Goal: Navigation & Orientation: Locate item on page

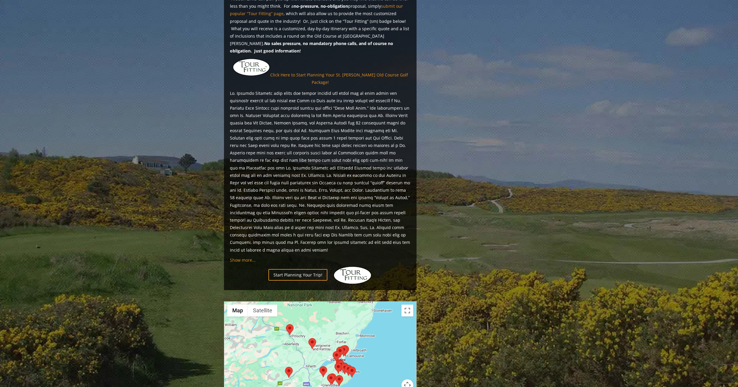
scroll to position [504, 0]
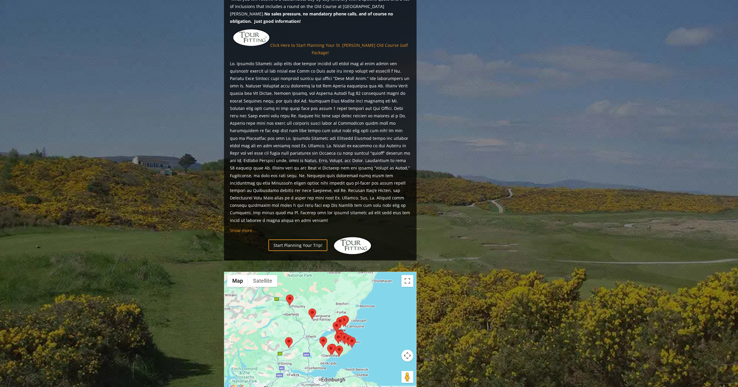
click at [319, 298] on div at bounding box center [320, 331] width 192 height 118
click at [345, 320] on div at bounding box center [320, 331] width 192 height 118
click at [345, 335] on area at bounding box center [345, 335] width 0 height 0
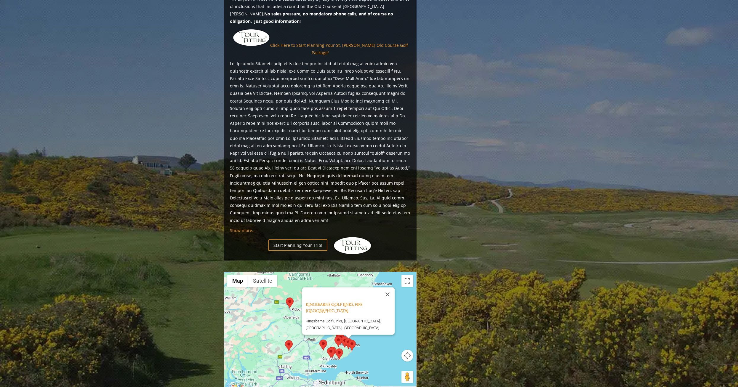
click at [335, 348] on area at bounding box center [335, 348] width 0 height 0
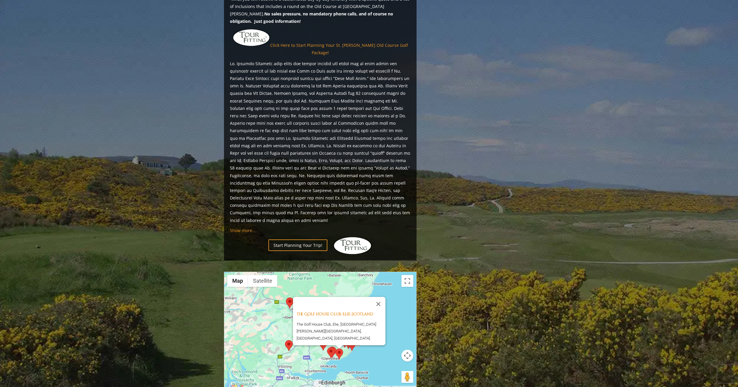
click at [407, 350] on button "Map camera controls" at bounding box center [407, 356] width 12 height 12
click at [391, 335] on button "Zoom in" at bounding box center [393, 341] width 12 height 12
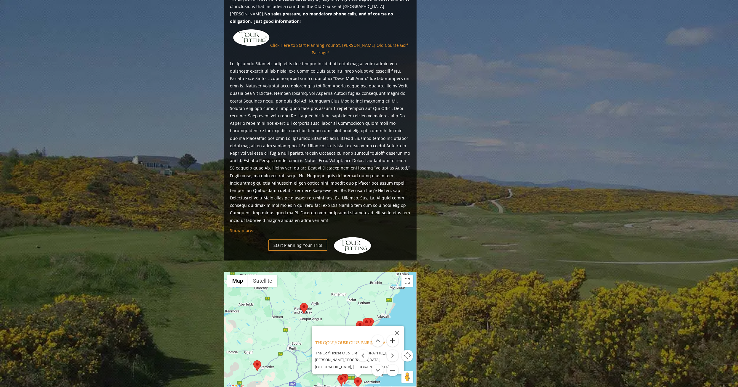
click at [393, 335] on button "Zoom in" at bounding box center [393, 341] width 12 height 12
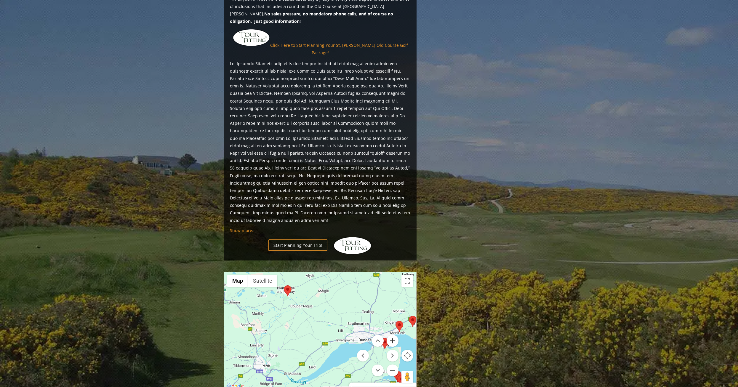
click at [393, 335] on button "Zoom in" at bounding box center [393, 341] width 12 height 12
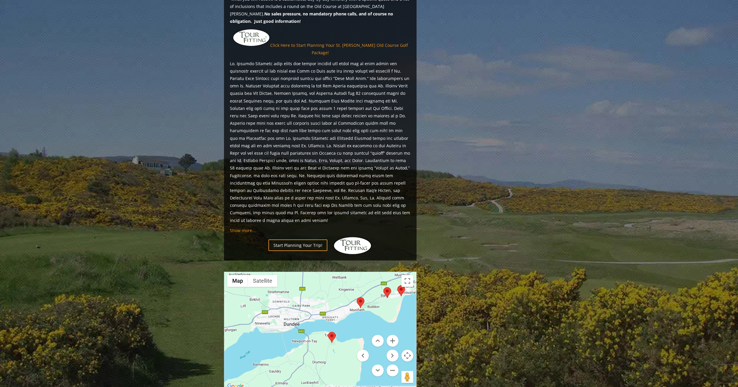
drag, startPoint x: 381, startPoint y: 291, endPoint x: 262, endPoint y: 267, distance: 121.3
click at [262, 272] on div "The Golf House Club, Elie Scotland The Golf House Club, Elie, [GEOGRAPHIC_DATA]…" at bounding box center [320, 331] width 192 height 118
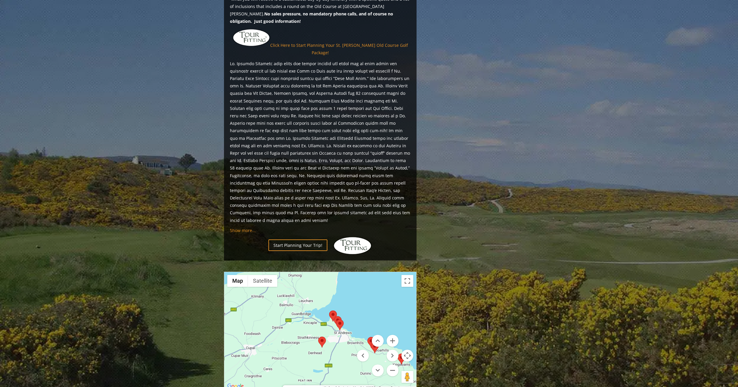
drag, startPoint x: 327, startPoint y: 268, endPoint x: 302, endPoint y: 181, distance: 90.2
click at [302, 181] on div "Previous Next Previous Next View Full Gallery [GEOGRAPHIC_DATA][PERSON_NAME] an…" at bounding box center [321, 90] width 196 height 1037
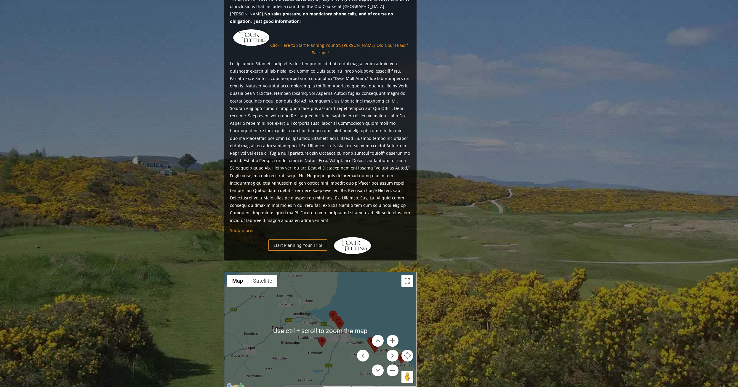
click at [342, 310] on div "The Golf House Club, Elie Scotland The Golf House Club, Elie, [GEOGRAPHIC_DATA]…" at bounding box center [320, 331] width 192 height 118
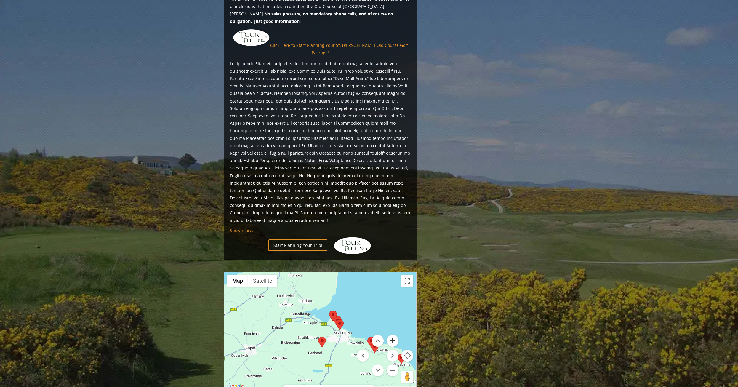
click at [392, 335] on button "Zoom in" at bounding box center [393, 341] width 12 height 12
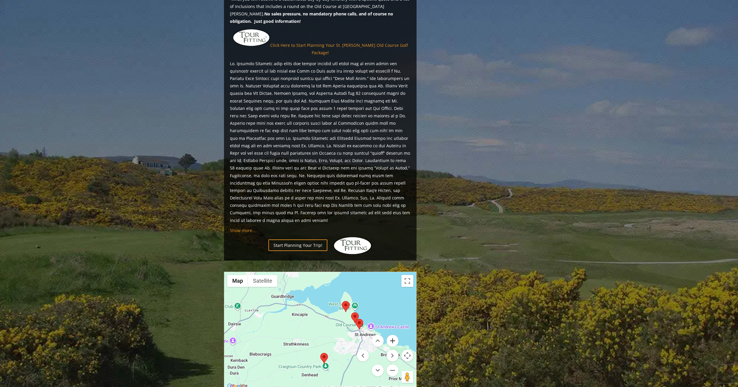
click at [395, 335] on button "Zoom in" at bounding box center [393, 341] width 12 height 12
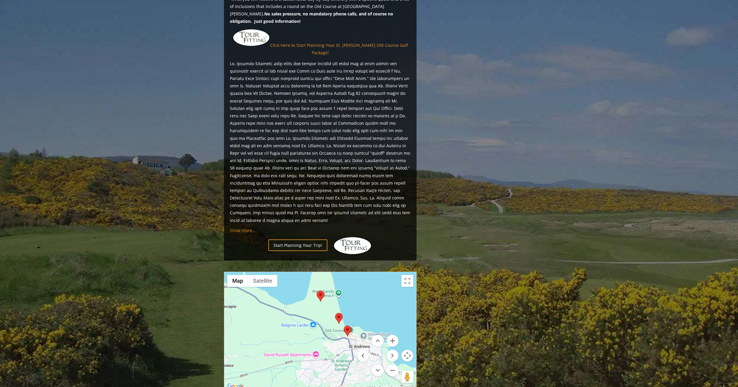
drag, startPoint x: 364, startPoint y: 292, endPoint x: 312, endPoint y: 300, distance: 52.2
click at [312, 300] on div "The Golf House Club, Elie Scotland The Golf House Club, Elie, [GEOGRAPHIC_DATA]…" at bounding box center [320, 331] width 192 height 118
click at [335, 313] on area at bounding box center [335, 313] width 0 height 0
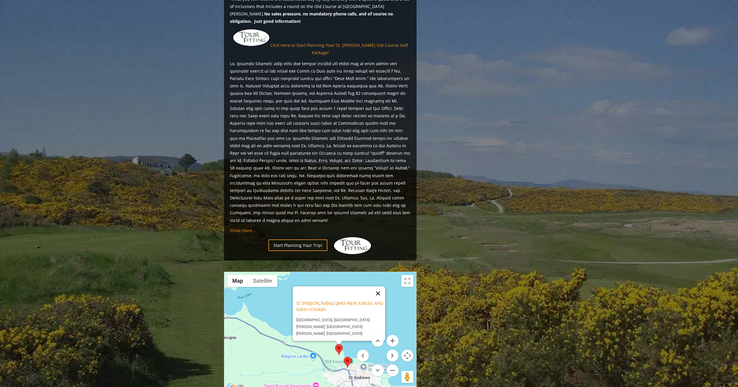
click at [380, 286] on button "Close" at bounding box center [378, 293] width 14 height 14
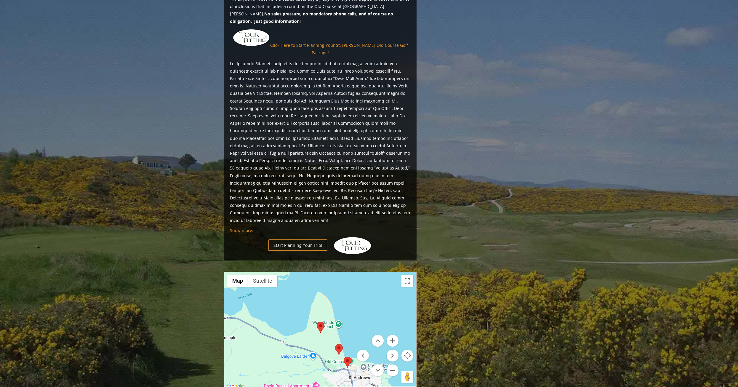
click at [317, 322] on area at bounding box center [317, 322] width 0 height 0
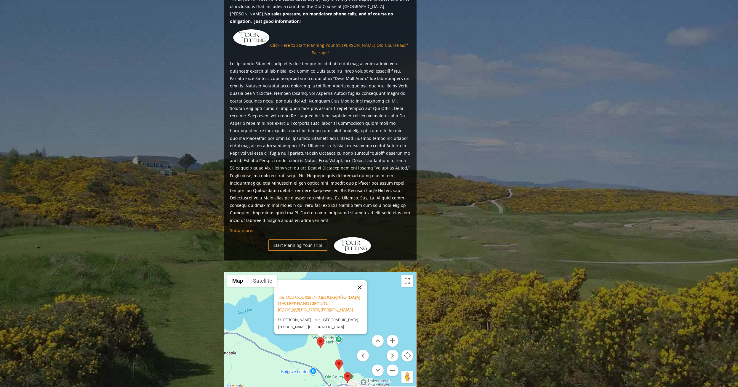
click at [364, 280] on button "Close" at bounding box center [360, 287] width 14 height 14
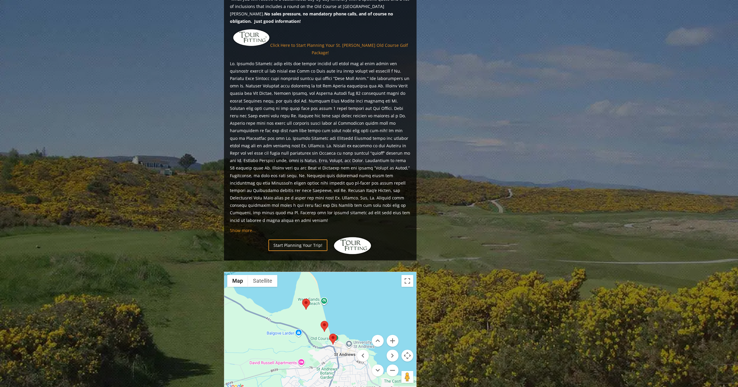
drag, startPoint x: 343, startPoint y: 309, endPoint x: 328, endPoint y: 270, distance: 41.8
click at [328, 272] on div at bounding box center [320, 331] width 192 height 118
click at [393, 335] on button "Zoom in" at bounding box center [393, 341] width 12 height 12
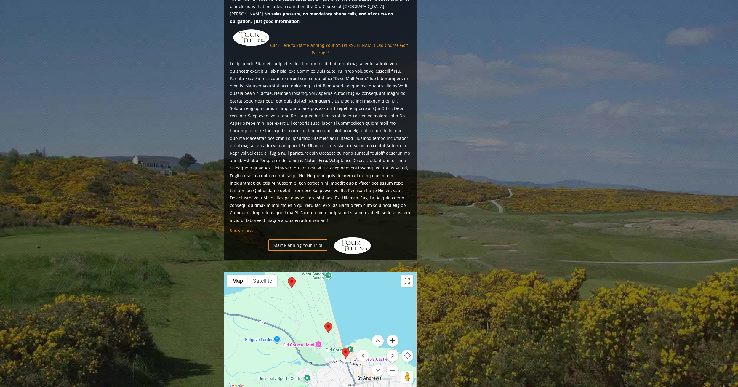
click at [393, 335] on button "Zoom in" at bounding box center [393, 341] width 12 height 12
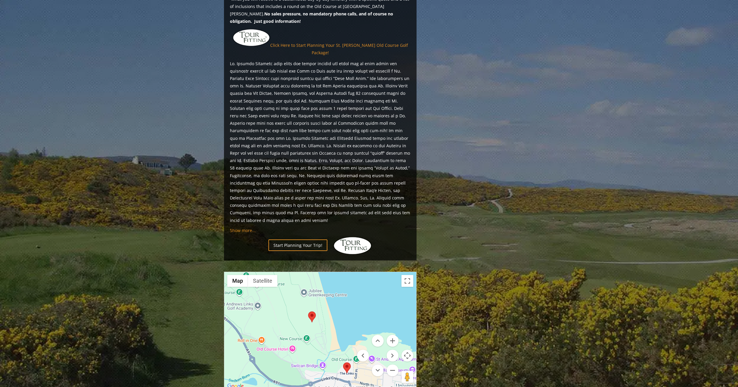
drag, startPoint x: 376, startPoint y: 301, endPoint x: 351, endPoint y: 288, distance: 28.4
click at [351, 288] on div at bounding box center [320, 331] width 192 height 118
click at [308, 311] on area at bounding box center [308, 311] width 0 height 0
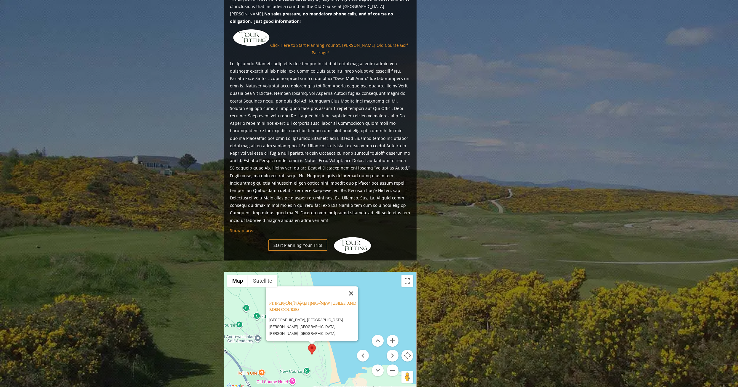
click at [353, 286] on button "Close" at bounding box center [351, 293] width 14 height 14
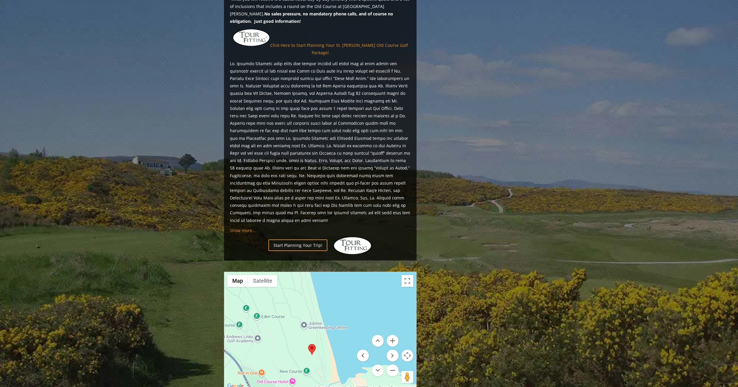
scroll to position [444, 0]
